Goal: Use online tool/utility: Use online tool/utility

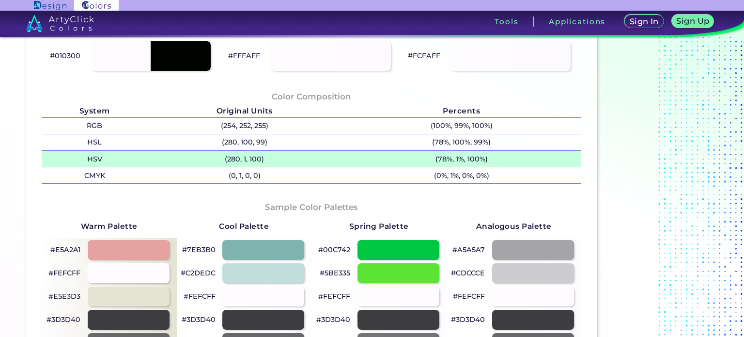
scroll to position [145, 0]
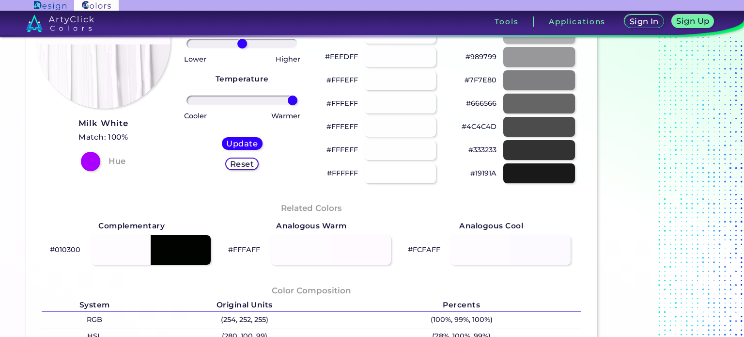
drag, startPoint x: 244, startPoint y: 97, endPoint x: 299, endPoint y: 97, distance: 55.2
type input "100"
click at [297, 97] on input "range" at bounding box center [241, 100] width 111 height 10
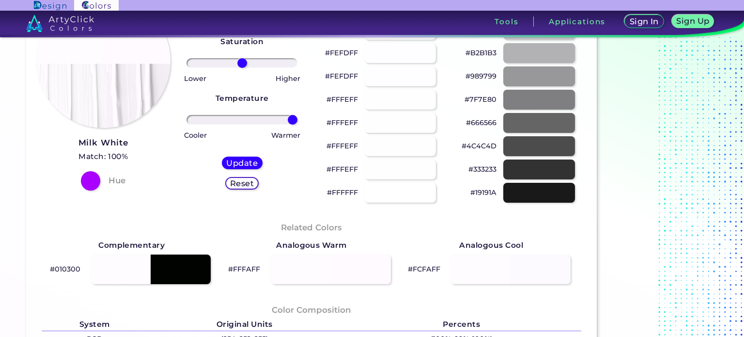
scroll to position [0, 0]
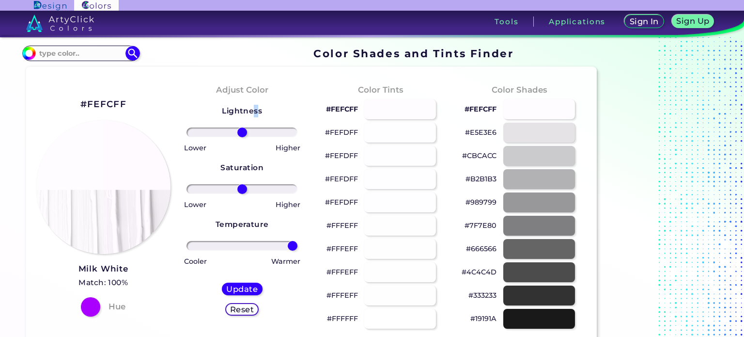
drag, startPoint x: 254, startPoint y: 124, endPoint x: 273, endPoint y: 129, distance: 19.8
click at [268, 128] on div "Lightness Saturation Temperature Lower Higher Lower Higher Cooler Warmer Update…" at bounding box center [242, 214] width 123 height 233
click at [276, 132] on input "range" at bounding box center [241, 132] width 111 height 10
type input "71"
click at [278, 132] on input "range" at bounding box center [241, 132] width 111 height 10
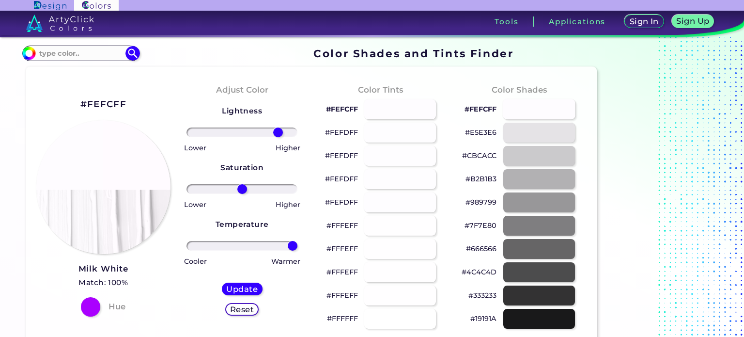
click at [510, 106] on div at bounding box center [539, 109] width 73 height 20
type input "#fefcff"
type input "0"
drag, startPoint x: 510, startPoint y: 106, endPoint x: 394, endPoint y: 155, distance: 125.1
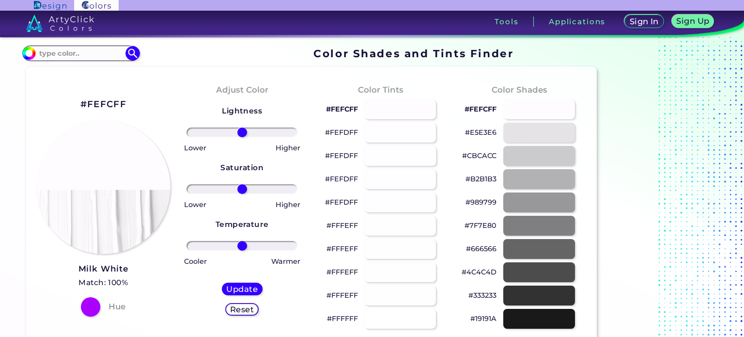
click at [394, 147] on div at bounding box center [400, 156] width 73 height 20
click at [394, 164] on div at bounding box center [400, 156] width 73 height 20
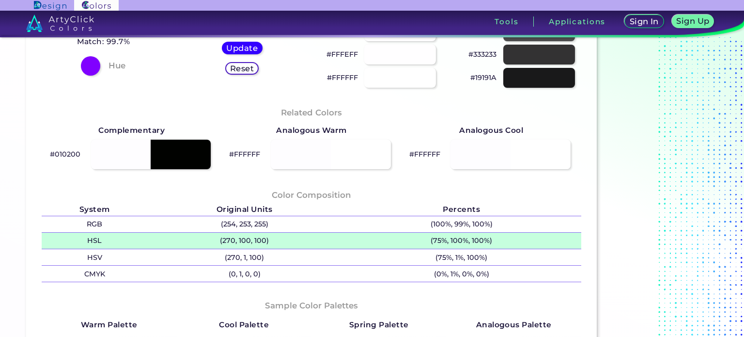
scroll to position [242, 0]
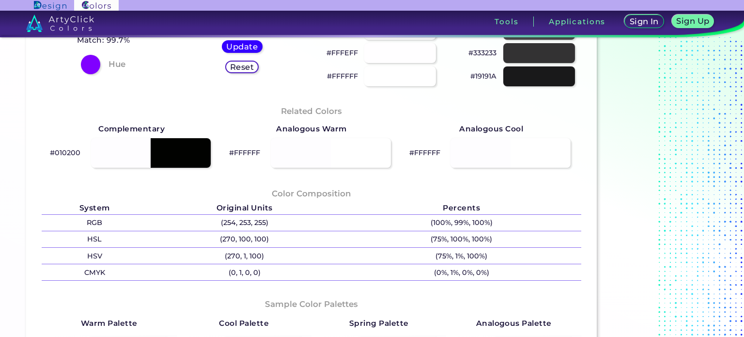
click at [338, 83] on div "#FFFFFF" at bounding box center [380, 76] width 123 height 23
click at [338, 74] on p "#FFFFFF" at bounding box center [342, 76] width 31 height 12
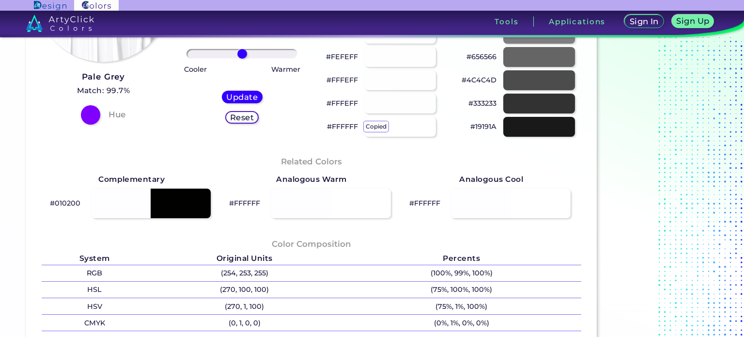
scroll to position [97, 0]
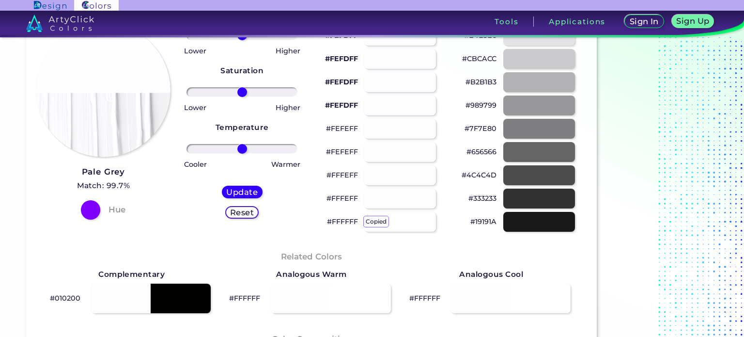
click at [349, 124] on p "#FEFEFF" at bounding box center [342, 129] width 32 height 12
click at [388, 127] on div at bounding box center [400, 129] width 73 height 20
drag, startPoint x: 404, startPoint y: 127, endPoint x: 378, endPoint y: 107, distance: 32.8
click at [378, 107] on div at bounding box center [400, 105] width 73 height 20
type input "#ffffff"
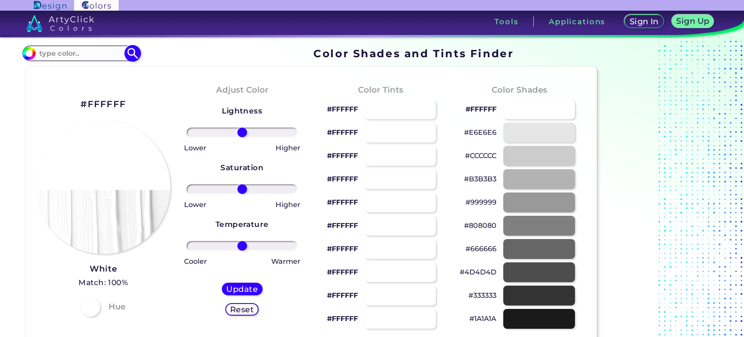
click at [54, 58] on input at bounding box center [81, 53] width 90 height 13
type input "[PERSON_NAME]"
click at [132, 52] on img at bounding box center [132, 53] width 17 height 17
type input "#000000"
